Goal: Task Accomplishment & Management: Use online tool/utility

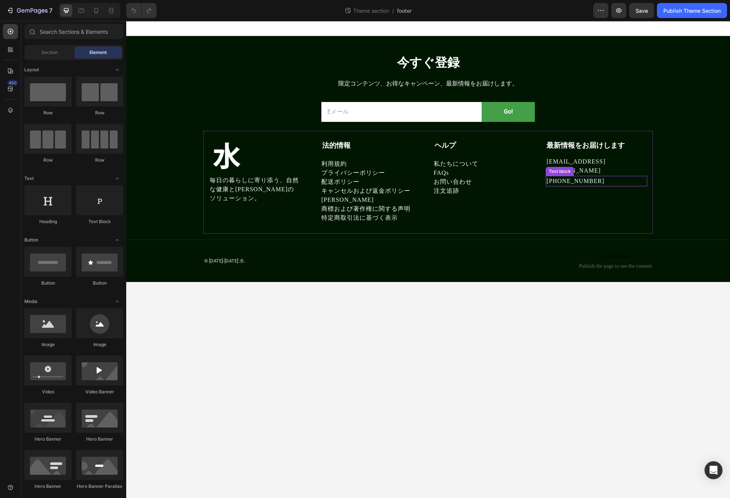
click at [627, 177] on p "[PHONE_NUMBER]" at bounding box center [597, 181] width 100 height 9
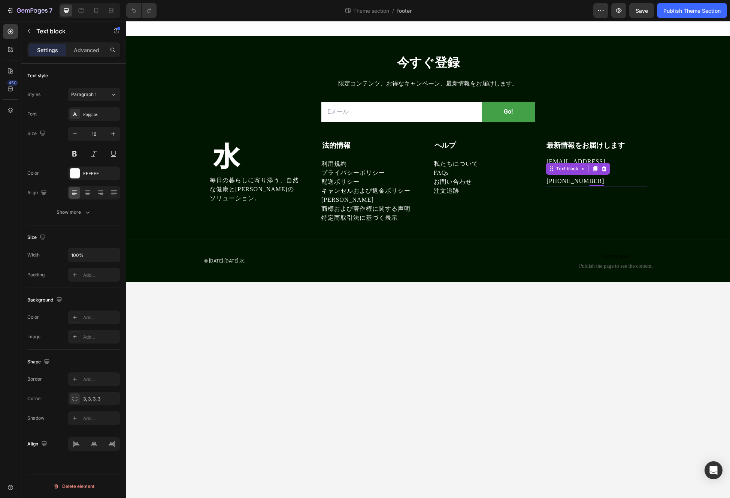
click at [586, 177] on p "[PHONE_NUMBER]" at bounding box center [597, 181] width 100 height 9
click at [606, 159] on p "[EMAIL_ADDRESS][DOMAIN_NAME]" at bounding box center [597, 166] width 100 height 18
click at [606, 177] on p "フリーダイヤルカスタマーサポート番号：[PHONE_NUMBER]" at bounding box center [597, 186] width 100 height 18
click at [595, 166] on icon at bounding box center [595, 169] width 6 height 6
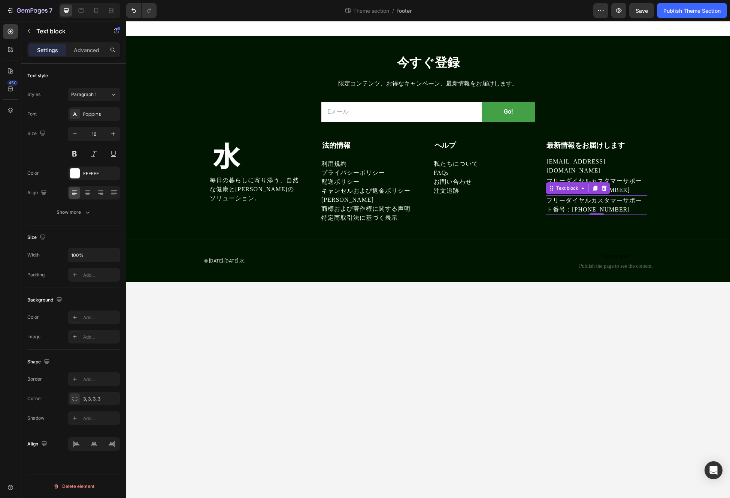
click at [565, 199] on p "フリーダイヤルカスタマーサポート番号：[PHONE_NUMBER]" at bounding box center [597, 205] width 100 height 18
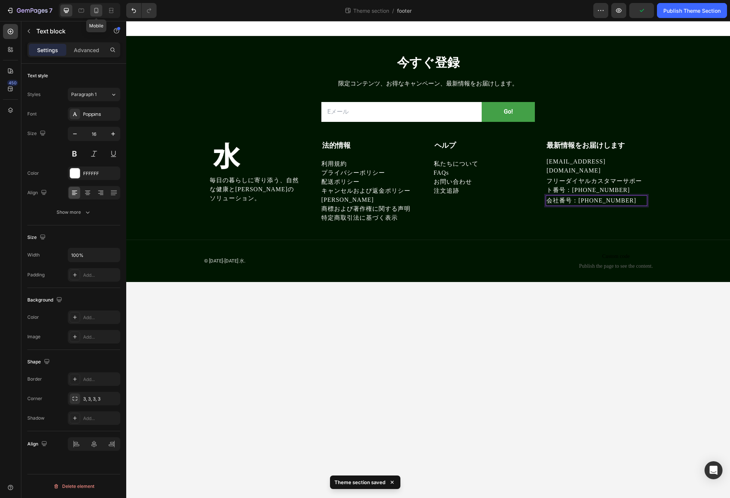
click at [99, 7] on icon at bounding box center [96, 10] width 7 height 7
type input "14"
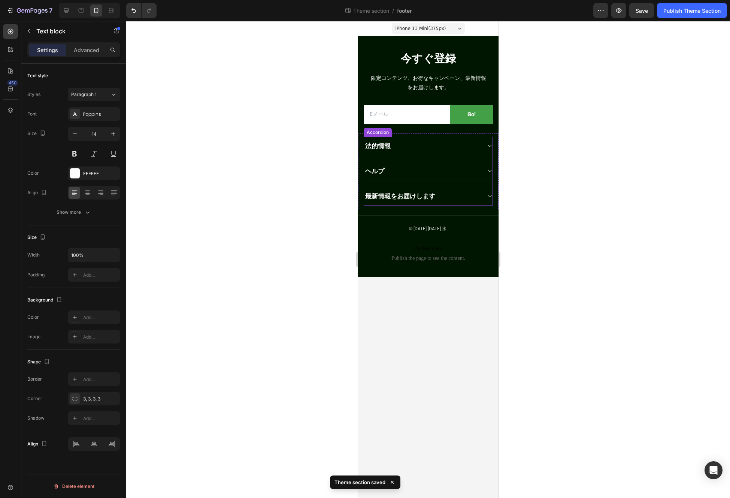
click at [484, 193] on div "最新情報をお届けします" at bounding box center [428, 196] width 129 height 18
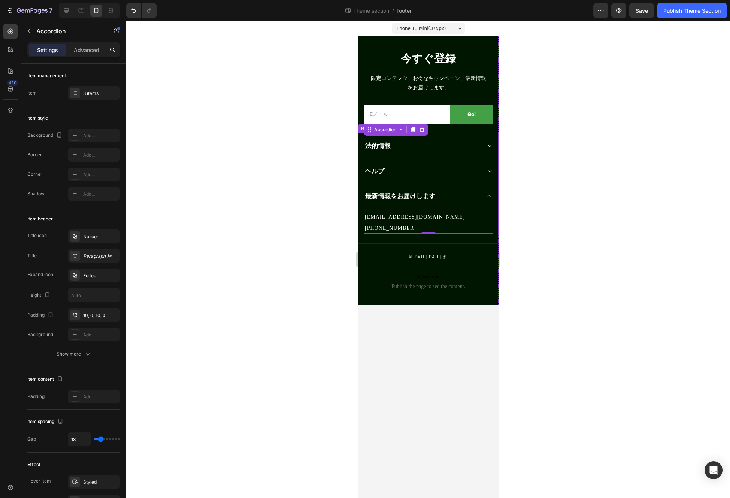
click at [384, 228] on p "[PHONE_NUMBER]" at bounding box center [428, 227] width 127 height 9
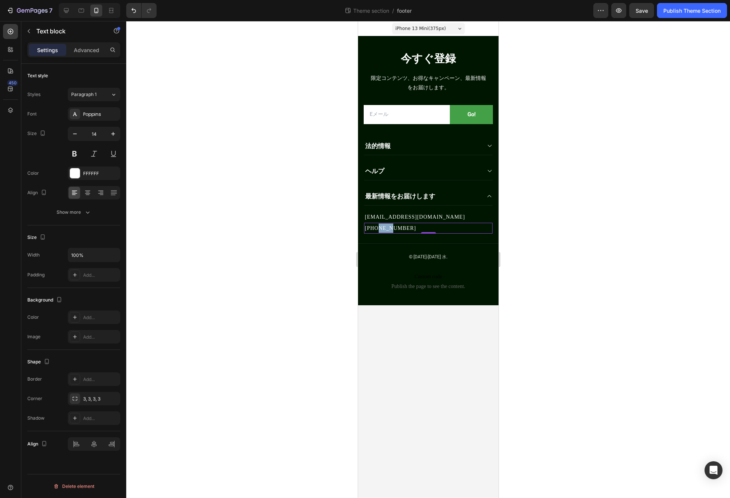
click at [384, 228] on p "[PHONE_NUMBER]" at bounding box center [428, 227] width 127 height 9
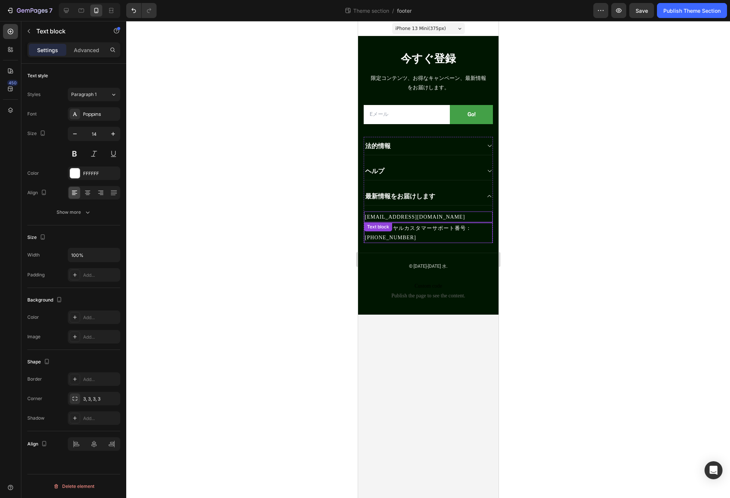
click at [425, 218] on p "[EMAIL_ADDRESS][DOMAIN_NAME]" at bounding box center [428, 216] width 127 height 9
click at [442, 230] on p "フリーダイヤルカスタマーサポート番号：[PHONE_NUMBER]" at bounding box center [428, 232] width 127 height 19
click at [431, 219] on p "[EMAIL_ADDRESS][DOMAIN_NAME]" at bounding box center [428, 216] width 127 height 9
click at [412, 227] on icon at bounding box center [413, 230] width 6 height 6
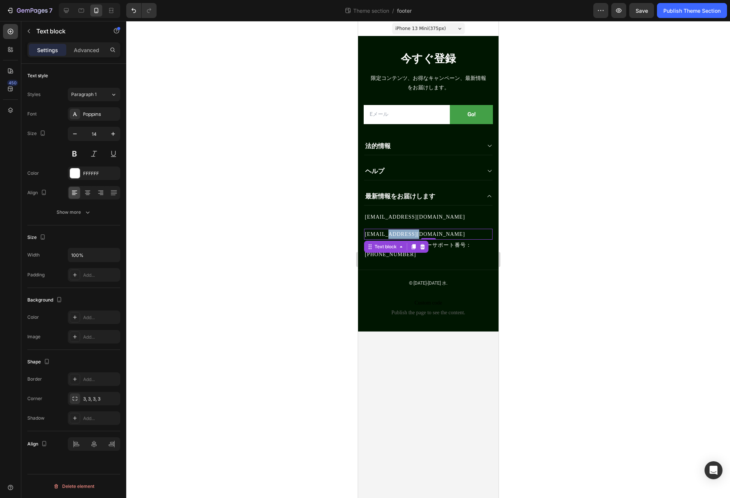
click at [393, 236] on p "[EMAIL_ADDRESS][DOMAIN_NAME]" at bounding box center [428, 233] width 127 height 9
click at [445, 231] on p "フリーダイヤルカスタマーサポート番号：[PHONE_NUMBER]" at bounding box center [428, 238] width 127 height 19
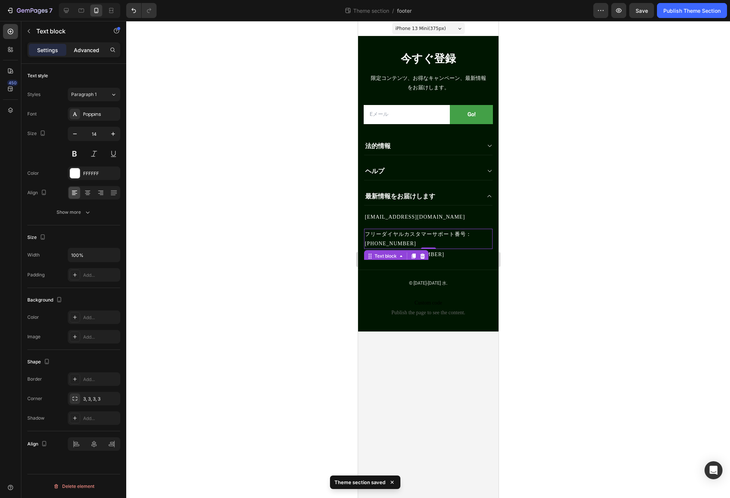
click at [92, 49] on p "Advanced" at bounding box center [86, 50] width 25 height 8
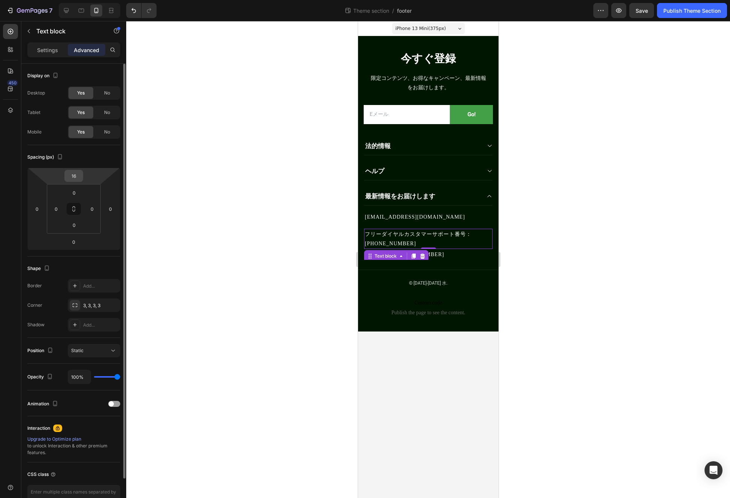
click at [81, 176] on input "16" at bounding box center [73, 175] width 15 height 11
type input "0"
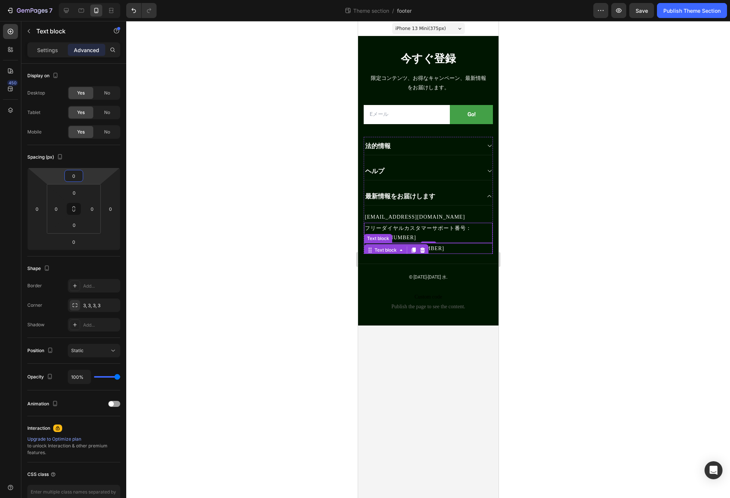
click at [454, 250] on p "会社番号：[PHONE_NUMBER]" at bounding box center [428, 248] width 127 height 9
click at [64, 11] on icon at bounding box center [66, 10] width 5 height 5
type input "16"
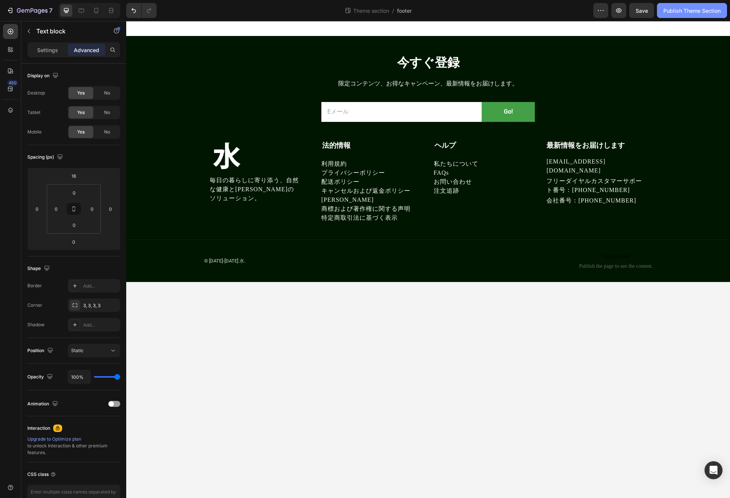
click at [695, 14] on div "Publish Theme Section" at bounding box center [692, 11] width 57 height 8
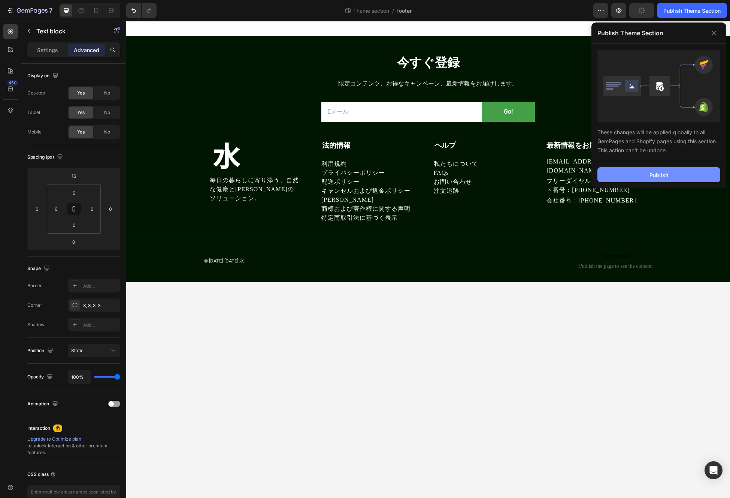
click at [647, 172] on button "Publish" at bounding box center [659, 174] width 123 height 15
